Goal: Find specific page/section: Find specific page/section

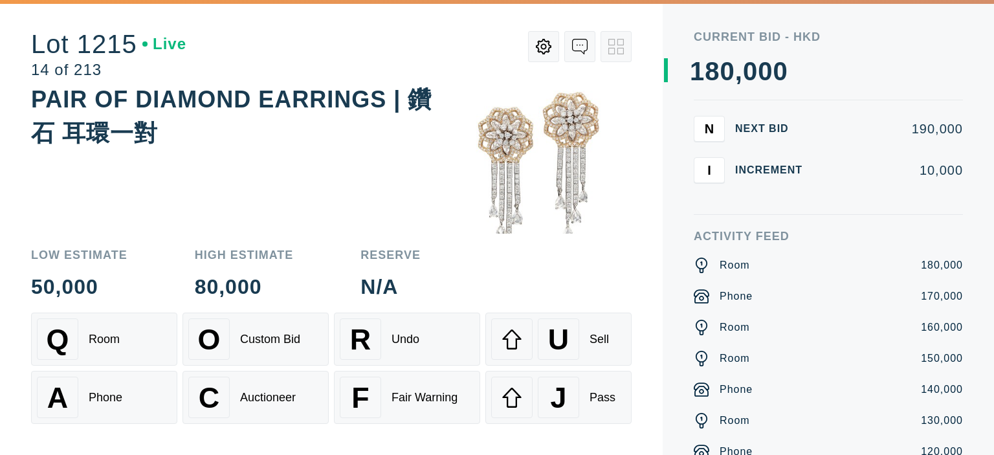
click at [118, 344] on div "Room" at bounding box center [104, 340] width 31 height 14
click at [110, 388] on div "A Phone" at bounding box center [104, 397] width 135 height 41
click at [104, 348] on div "Q Room" at bounding box center [104, 339] width 135 height 41
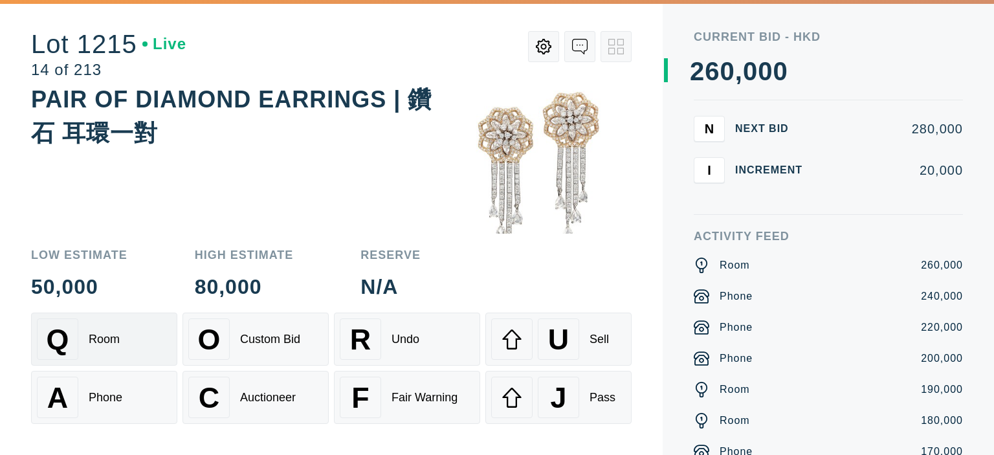
click at [110, 352] on div "Q Room" at bounding box center [104, 339] width 135 height 41
click at [95, 401] on div "Phone" at bounding box center [106, 398] width 34 height 14
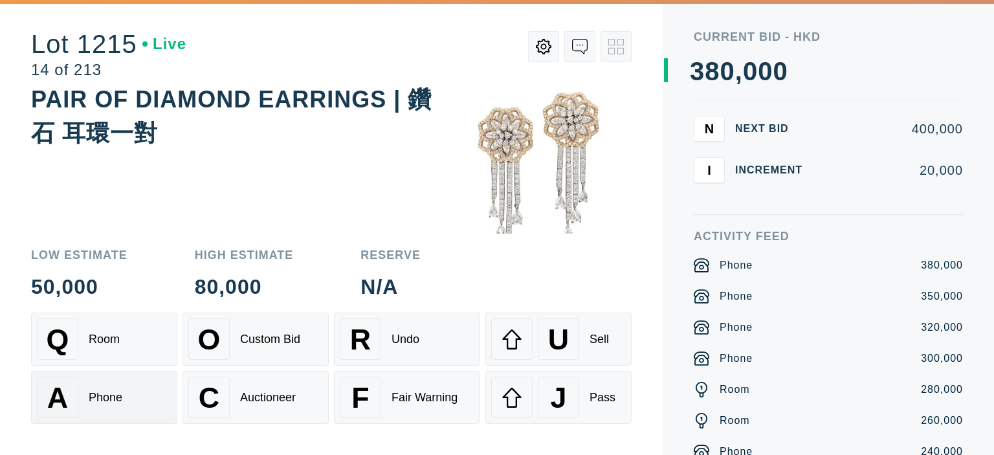
click at [96, 405] on div "A Phone" at bounding box center [104, 397] width 135 height 41
click at [98, 347] on div "Q Room" at bounding box center [104, 339] width 135 height 41
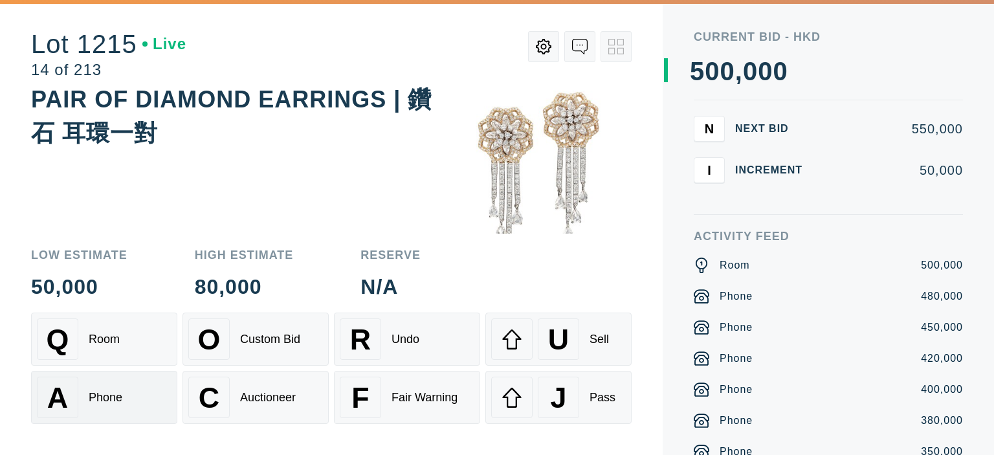
click at [109, 383] on div "A Phone" at bounding box center [104, 397] width 135 height 41
click at [107, 399] on div "Phone" at bounding box center [106, 398] width 34 height 14
